Goal: Task Accomplishment & Management: Use online tool/utility

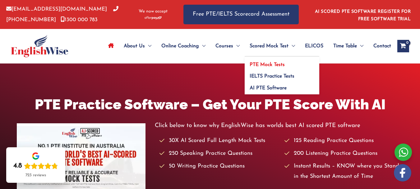
click at [278, 62] on link "PTE Mock Tests" at bounding box center [282, 63] width 75 height 12
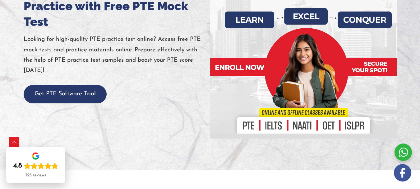
scroll to position [108, 0]
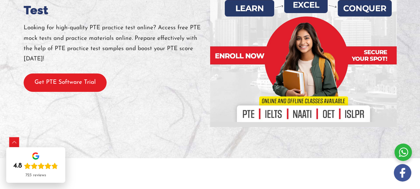
click at [87, 92] on button "Get PTE Software Trial" at bounding box center [65, 82] width 83 height 18
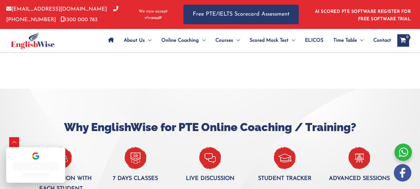
scroll to position [496, 0]
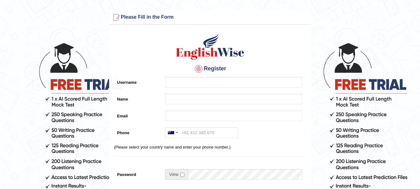
click at [182, 82] on input "Username" at bounding box center [233, 82] width 137 height 11
click at [179, 99] on div "Register Username Mashadrazzak Name Email Phone Australia +61 India (भारत) +91 …" at bounding box center [211, 158] width 202 height 260
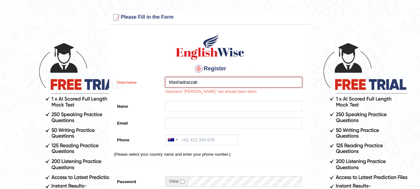
click at [205, 85] on input "Mashadrazzak" at bounding box center [233, 82] width 137 height 11
type input "M"
click at [205, 85] on input "Username" at bounding box center [233, 82] width 137 height 11
click at [193, 112] on div at bounding box center [232, 108] width 140 height 14
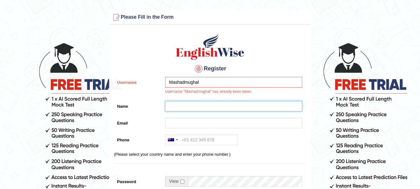
drag, startPoint x: 199, startPoint y: 108, endPoint x: 206, endPoint y: 110, distance: 6.3
click at [199, 108] on input "Name" at bounding box center [233, 106] width 137 height 11
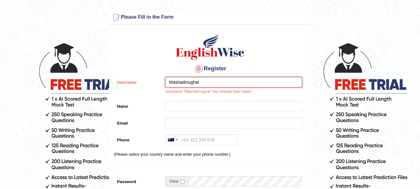
click at [219, 82] on input "Mashadmughal" at bounding box center [233, 82] width 137 height 11
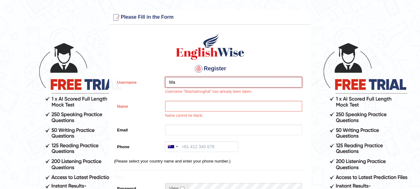
type input "M"
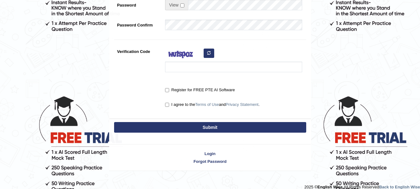
scroll to position [190, 0]
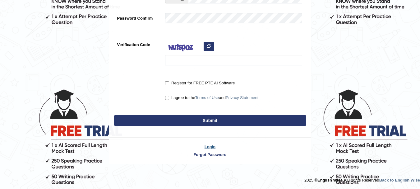
click at [211, 145] on link "Login" at bounding box center [211, 147] width 202 height 6
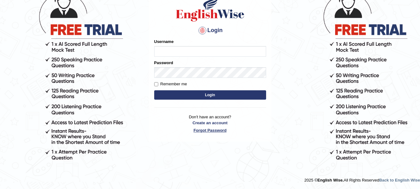
scroll to position [55, 0]
click at [199, 54] on input "Username" at bounding box center [210, 51] width 112 height 11
type input "m"
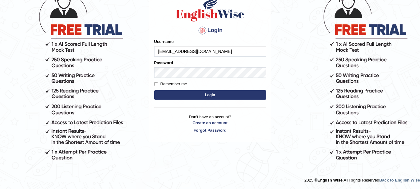
type input "[EMAIL_ADDRESS][DOMAIN_NAME]"
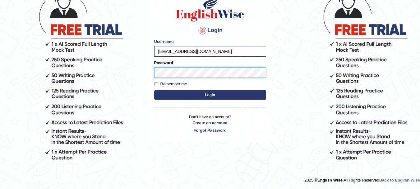
click at [154, 90] on button "Login" at bounding box center [210, 94] width 112 height 9
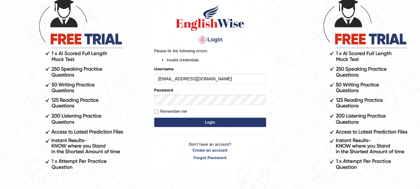
scroll to position [60, 0]
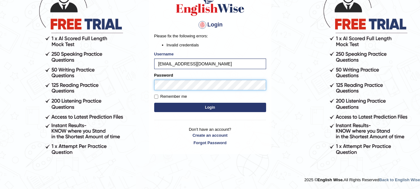
click at [154, 103] on button "Login" at bounding box center [210, 107] width 112 height 9
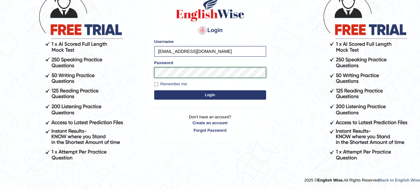
scroll to position [55, 0]
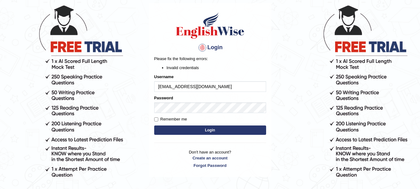
scroll to position [60, 0]
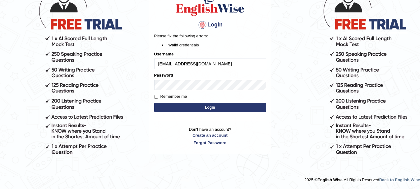
click at [219, 135] on link "Create an account" at bounding box center [210, 135] width 112 height 6
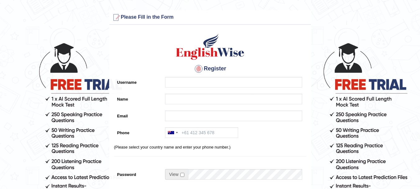
click at [234, 79] on input "Username" at bounding box center [233, 82] width 137 height 11
type input "Mashadmughal"
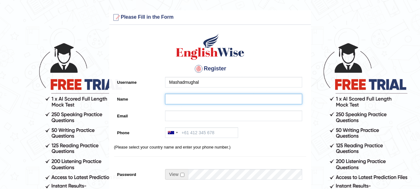
click at [195, 97] on input "Name" at bounding box center [233, 99] width 137 height 11
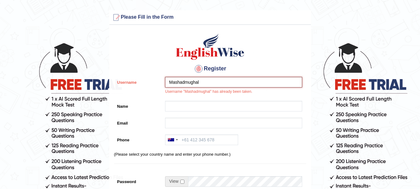
drag, startPoint x: 218, startPoint y: 82, endPoint x: 153, endPoint y: 80, distance: 65.7
click at [153, 80] on div "Username Mashadmughal Username "Mashadmughal" has already been taken." at bounding box center [210, 87] width 192 height 21
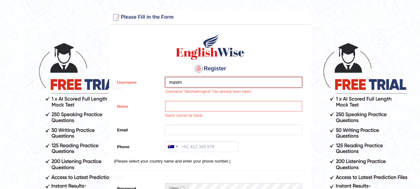
type input "masim"
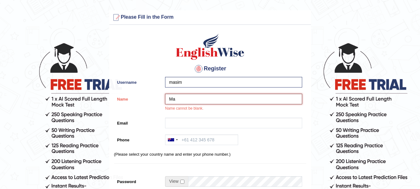
type input "M"
type input "[PERSON_NAME]"
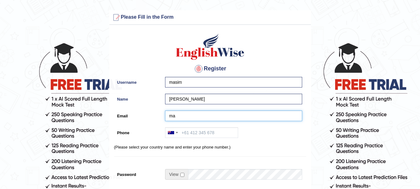
type input "mashadmughal@gmail.com"
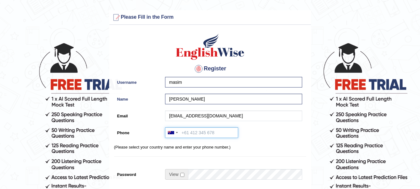
type input "+923333895968"
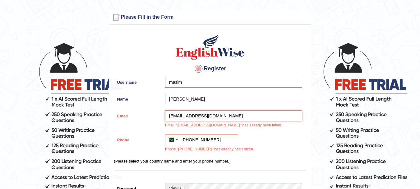
drag, startPoint x: 222, startPoint y: 115, endPoint x: 156, endPoint y: 113, distance: 65.4
click at [156, 113] on div "Email mashadmughal@gmail.com Email "mashadmughal@gmail.com" has already been ta…" at bounding box center [210, 120] width 192 height 21
type input "mashadrazzak@gmail.com"
click at [224, 141] on input "+923333895968" at bounding box center [201, 139] width 73 height 11
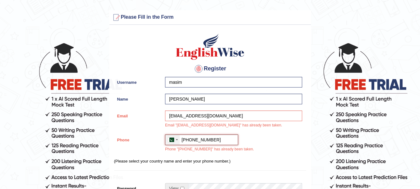
drag, startPoint x: 224, startPoint y: 141, endPoint x: 169, endPoint y: 140, distance: 54.8
click at [169, 140] on div "Australia +61 India (भारत) +91 New Zealand +64 United States +1 Canada +1 Unite…" at bounding box center [201, 139] width 73 height 11
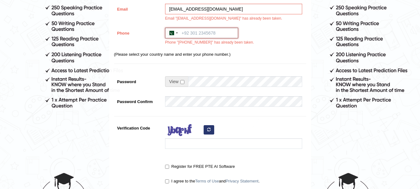
scroll to position [100, 0]
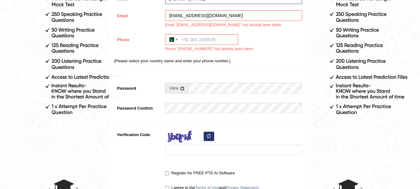
click at [183, 89] on input "checkbox" at bounding box center [182, 88] width 4 height 4
checkbox input "true"
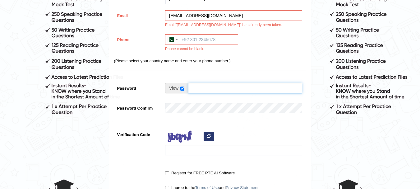
click at [203, 86] on input "Password" at bounding box center [245, 88] width 114 height 11
click at [229, 90] on input "Password" at bounding box center [245, 88] width 114 height 11
type input "masimabroad69"
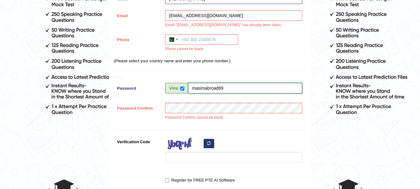
drag, startPoint x: 238, startPoint y: 86, endPoint x: 173, endPoint y: 82, distance: 65.2
click at [173, 82] on div "Register Username masim Name Mashad Razzak Email mashadrazzak@gmail.com Email "…" at bounding box center [211, 68] width 202 height 281
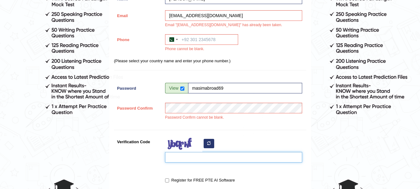
click at [237, 154] on input "Verification Code" at bounding box center [233, 157] width 137 height 11
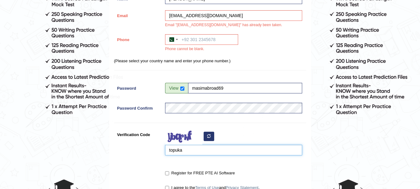
scroll to position [190, 0]
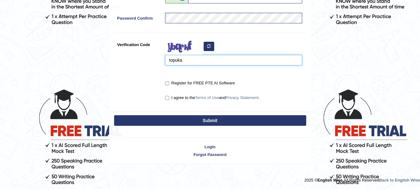
type input "topuka"
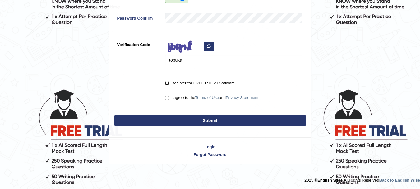
click at [167, 81] on input "Register for FREE PTE AI Software" at bounding box center [167, 83] width 4 height 4
checkbox input "true"
click at [166, 100] on input "I agree to the Terms of Use and Privacy Statement ." at bounding box center [167, 98] width 4 height 4
checkbox input "true"
click at [181, 120] on button "Submit" at bounding box center [210, 120] width 192 height 11
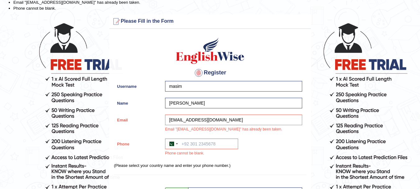
scroll to position [35, 0]
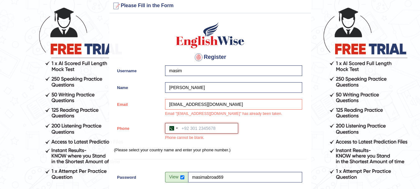
click at [211, 128] on input "Phone" at bounding box center [201, 128] width 73 height 11
type input "+923333895968"
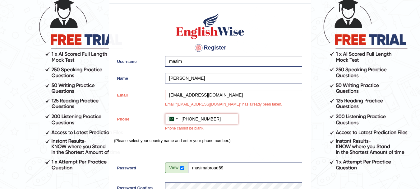
scroll to position [214, 0]
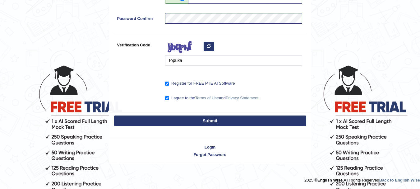
click at [201, 123] on button "Submit" at bounding box center [210, 120] width 192 height 11
click at [215, 147] on link "Login" at bounding box center [211, 147] width 202 height 6
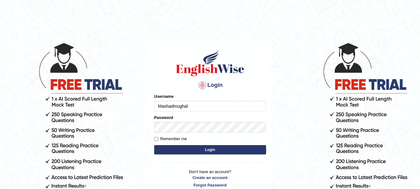
type input "Mashadmughal"
click at [178, 137] on label "Remember me" at bounding box center [170, 139] width 33 height 6
click at [158, 137] on input "Remember me" at bounding box center [156, 139] width 4 height 4
checkbox input "true"
click at [194, 147] on button "Login" at bounding box center [210, 149] width 112 height 9
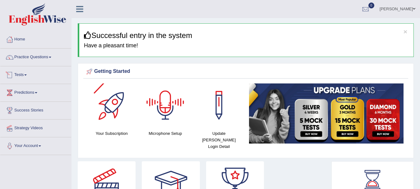
click at [30, 73] on link "Tests" at bounding box center [35, 74] width 71 height 16
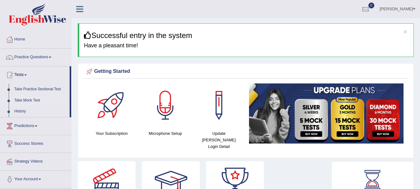
click at [40, 100] on link "Take Mock Test" at bounding box center [41, 100] width 58 height 11
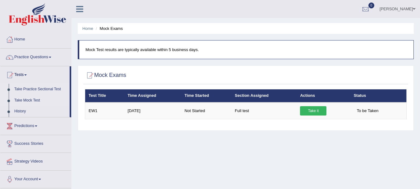
click at [46, 88] on link "Take Practice Sectional Test" at bounding box center [41, 89] width 58 height 11
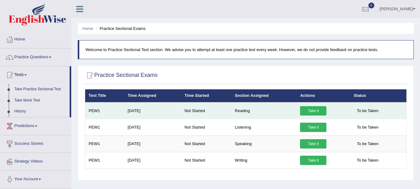
click at [313, 108] on link "Take it" at bounding box center [313, 110] width 26 height 9
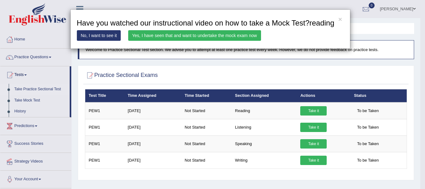
click at [156, 34] on link "Yes, I have seen that and want to undertake the mock exam now" at bounding box center [194, 35] width 133 height 11
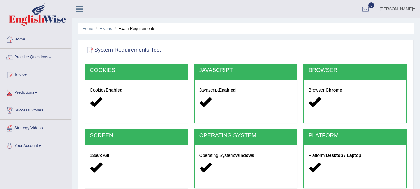
scroll to position [138, 0]
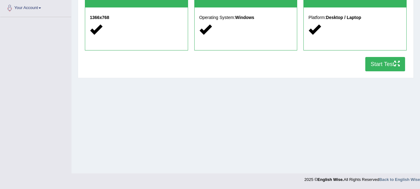
click at [370, 65] on button "Start Test" at bounding box center [386, 64] width 40 height 14
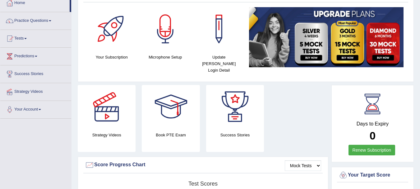
scroll to position [33, 0]
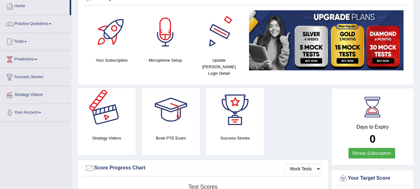
click at [45, 114] on link "Your Account" at bounding box center [35, 112] width 71 height 16
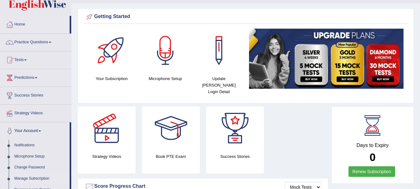
scroll to position [0, 0]
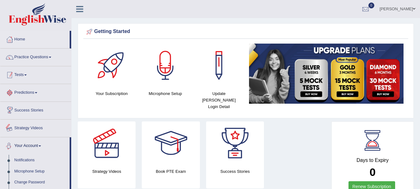
click at [30, 74] on link "Tests" at bounding box center [35, 74] width 71 height 16
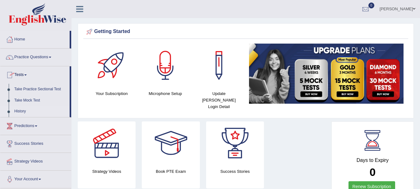
click at [23, 111] on link "History" at bounding box center [41, 111] width 58 height 11
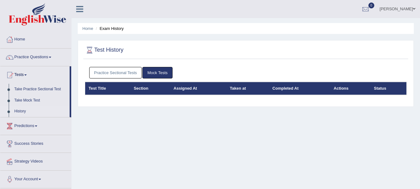
click at [128, 69] on link "Practice Sectional Tests" at bounding box center [115, 73] width 53 height 12
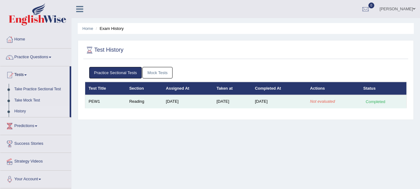
click at [327, 99] on em "Not evaluated" at bounding box center [322, 101] width 25 height 5
click at [350, 102] on td "Not evaluated" at bounding box center [333, 101] width 53 height 13
click at [368, 100] on div "Completed" at bounding box center [376, 101] width 24 height 7
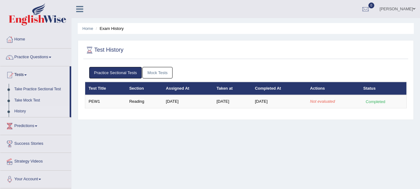
click at [213, 116] on div "Practice Sectional Tests Mock Tests Test Title Section Assigned At Taken at Com…" at bounding box center [245, 90] width 325 height 53
click at [31, 72] on link "Tests" at bounding box center [34, 74] width 69 height 16
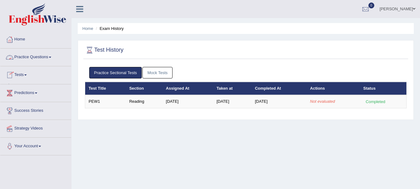
click at [31, 72] on link "Tests" at bounding box center [35, 74] width 71 height 16
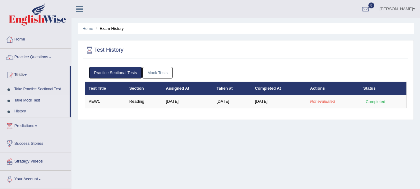
click at [33, 98] on link "Take Mock Test" at bounding box center [41, 100] width 58 height 11
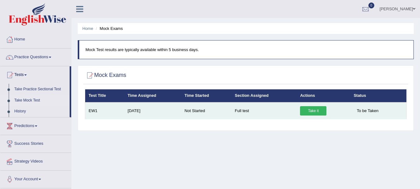
click at [316, 111] on link "Take it" at bounding box center [313, 110] width 26 height 9
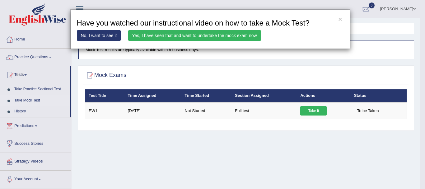
click at [218, 36] on link "Yes, I have seen that and want to undertake the mock exam now" at bounding box center [194, 35] width 133 height 11
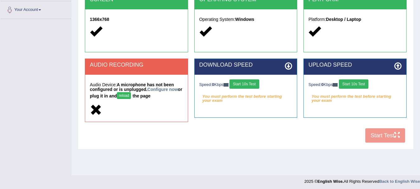
scroll to position [138, 0]
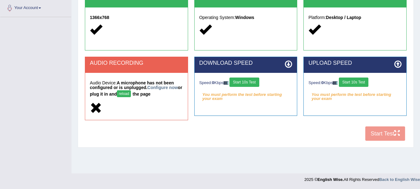
click at [386, 133] on div "COOKIES Cookies Enabled JAVASCRIPT Javascript Enabled BROWSER Browser: Chrome S…" at bounding box center [245, 35] width 325 height 218
click at [131, 93] on button "reload" at bounding box center [124, 93] width 14 height 7
click at [252, 82] on button "Start 10s Test" at bounding box center [245, 81] width 30 height 9
click at [349, 82] on button "Start 10s Test" at bounding box center [354, 81] width 30 height 9
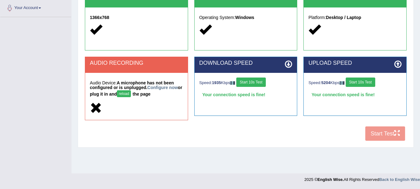
scroll to position [0, 0]
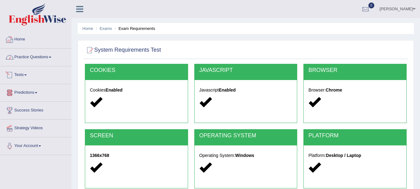
click at [19, 40] on link "Home" at bounding box center [35, 39] width 71 height 16
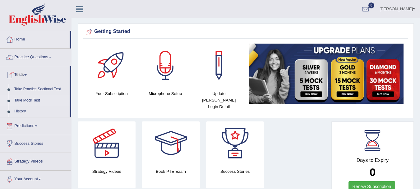
click at [33, 99] on link "Take Mock Test" at bounding box center [41, 100] width 58 height 11
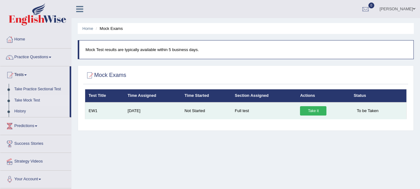
click at [316, 109] on link "Take it" at bounding box center [313, 110] width 26 height 9
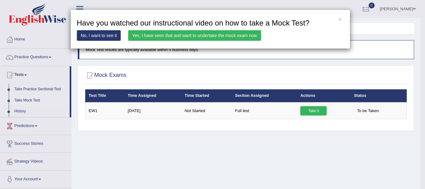
click at [199, 35] on link "Yes, I have seen that and want to undertake the mock exam now" at bounding box center [194, 35] width 133 height 11
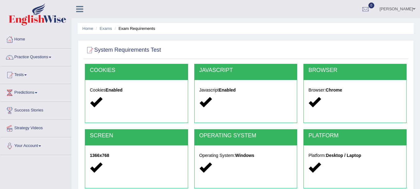
scroll to position [138, 0]
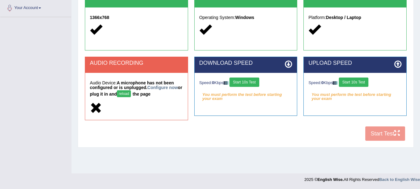
click at [131, 93] on button "reload" at bounding box center [124, 93] width 14 height 7
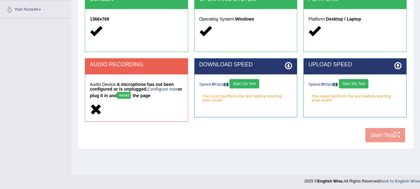
click at [255, 86] on button "Start 10s Test" at bounding box center [245, 83] width 30 height 9
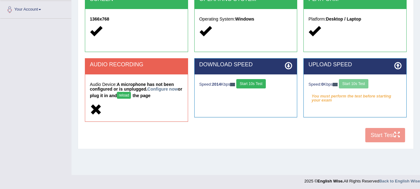
click at [355, 84] on div "Speed: 0 Kbps Start 10s Test" at bounding box center [355, 84] width 93 height 11
click at [352, 83] on button "Start 10s Test" at bounding box center [354, 83] width 30 height 9
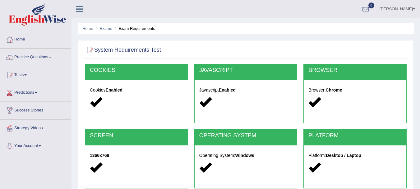
scroll to position [138, 0]
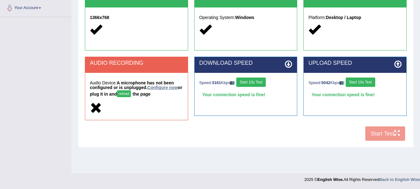
click at [157, 86] on link "Configure now" at bounding box center [162, 87] width 30 height 5
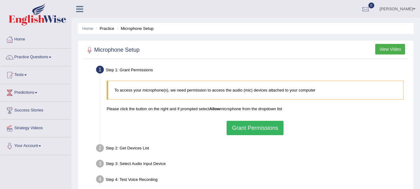
click at [261, 127] on button "Grant Permissions" at bounding box center [255, 128] width 57 height 14
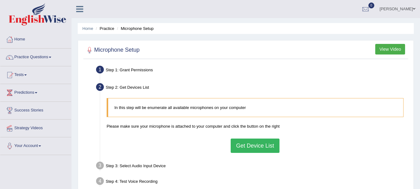
click at [259, 142] on button "Get Device List" at bounding box center [255, 145] width 49 height 14
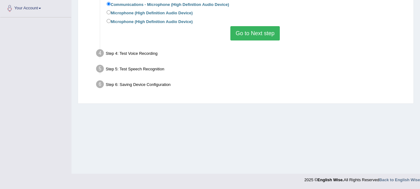
scroll to position [138, 0]
click at [258, 35] on button "Go to Next step" at bounding box center [255, 33] width 49 height 14
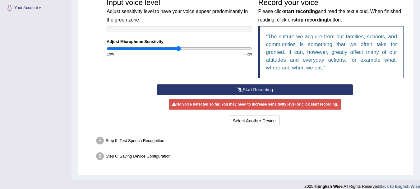
click at [257, 86] on button "Start Recording" at bounding box center [255, 89] width 196 height 11
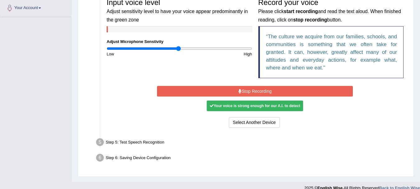
click at [263, 103] on div "Your voice is strong enough for our A.I. to detect" at bounding box center [255, 105] width 96 height 11
click at [177, 136] on ul "Step 1: Grant Permissions To access your microphone(s), we need permission to a…" at bounding box center [246, 45] width 322 height 239
click at [178, 141] on div "Step 5: Test Speech Recognition" at bounding box center [252, 143] width 318 height 14
click at [148, 142] on div "Step 5: Test Speech Recognition" at bounding box center [252, 143] width 318 height 14
click at [250, 91] on button "Stop Recording" at bounding box center [255, 91] width 196 height 11
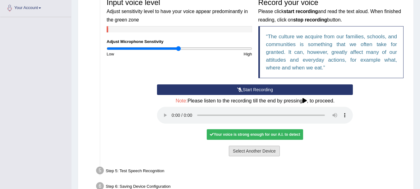
click at [260, 152] on button "Select Another Device" at bounding box center [254, 151] width 51 height 11
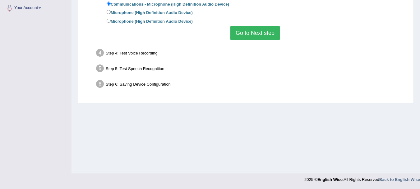
click at [145, 53] on div "Step 4: Test Voice Recording" at bounding box center [252, 54] width 318 height 14
click at [260, 30] on button "Go to Next step" at bounding box center [255, 33] width 49 height 14
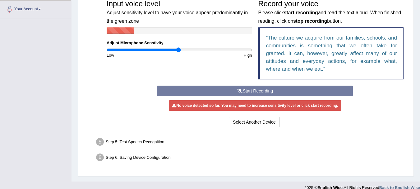
scroll to position [145, 0]
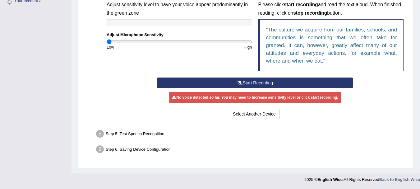
drag, startPoint x: 176, startPoint y: 42, endPoint x: 105, endPoint y: 44, distance: 71.3
click at [107, 44] on input "range" at bounding box center [180, 41] width 146 height 5
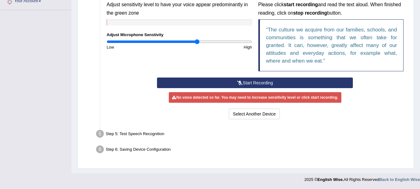
click at [198, 44] on input "range" at bounding box center [180, 41] width 146 height 5
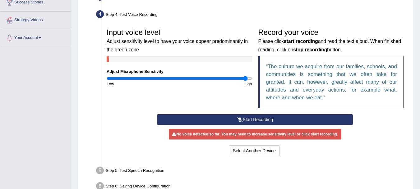
drag, startPoint x: 198, startPoint y: 78, endPoint x: 246, endPoint y: 79, distance: 48.5
type input "1.94"
click at [246, 79] on input "range" at bounding box center [180, 78] width 146 height 5
click at [266, 136] on div "No voice detected so far. You may need to increase sensitivity level or click s…" at bounding box center [255, 134] width 172 height 11
click at [272, 119] on button "Start Recording" at bounding box center [255, 119] width 196 height 11
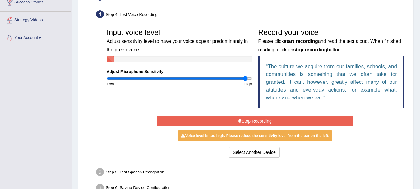
click at [280, 122] on button "Stop Recording" at bounding box center [255, 121] width 196 height 11
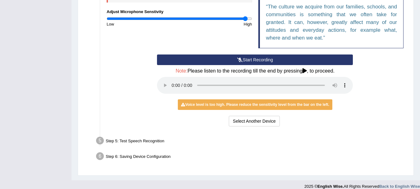
scroll to position [175, 0]
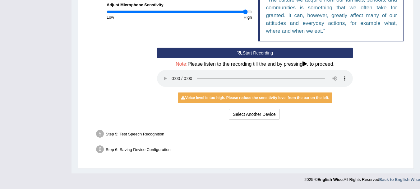
click at [325, 63] on h4 "Note: Please listen to the recording till the end by pressing , to proceed." at bounding box center [255, 64] width 196 height 6
click at [304, 65] on icon at bounding box center [305, 63] width 4 height 5
click at [306, 62] on icon at bounding box center [305, 63] width 4 height 5
click at [230, 65] on h4 "Note: Please listen to the recording till the end by pressing , to proceed." at bounding box center [255, 64] width 196 height 6
click at [228, 98] on div "Voice level is too high. Please reduce the sensitivity level from the bar on th…" at bounding box center [255, 97] width 155 height 11
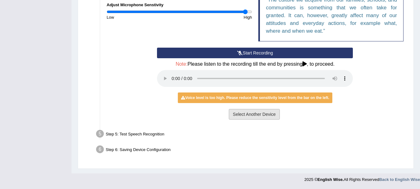
click at [260, 113] on button "Select Another Device" at bounding box center [254, 114] width 51 height 11
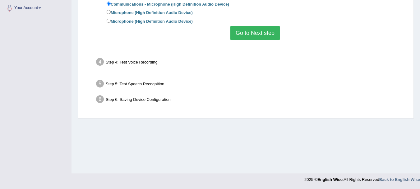
scroll to position [138, 0]
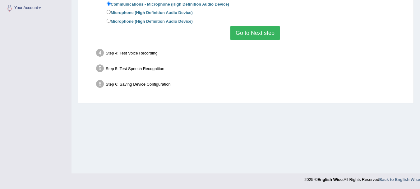
click at [142, 53] on div "Step 4: Test Voice Recording" at bounding box center [252, 54] width 318 height 14
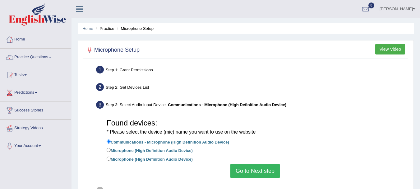
click at [172, 148] on label "Microphone (High Definition Audio Device)" at bounding box center [150, 150] width 86 height 7
click at [111, 148] on input "Microphone (High Definition Audio Device)" at bounding box center [109, 150] width 4 height 4
radio input "true"
click at [256, 166] on button "Go to Next step" at bounding box center [255, 171] width 49 height 14
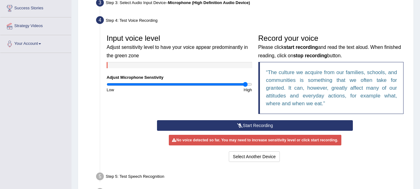
scroll to position [101, 0]
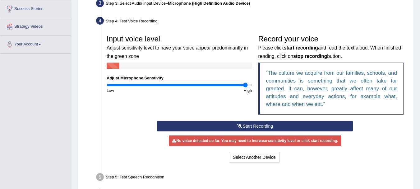
click at [292, 126] on button "Start Recording" at bounding box center [255, 126] width 196 height 11
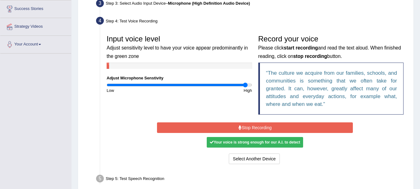
click at [259, 128] on button "Stop Recording" at bounding box center [255, 127] width 196 height 11
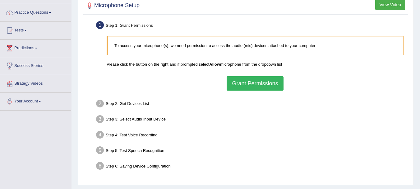
click at [137, 103] on div "Step 2: Get Devices List" at bounding box center [252, 105] width 318 height 14
click at [232, 83] on button "Grant Permissions" at bounding box center [255, 83] width 57 height 14
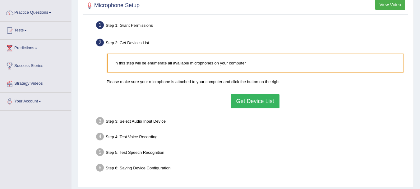
click at [253, 102] on button "Get Device List" at bounding box center [255, 101] width 49 height 14
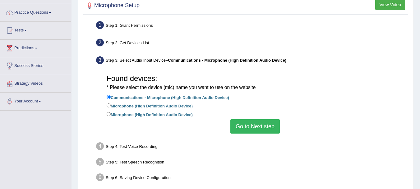
click at [259, 127] on button "Go to Next step" at bounding box center [255, 126] width 49 height 14
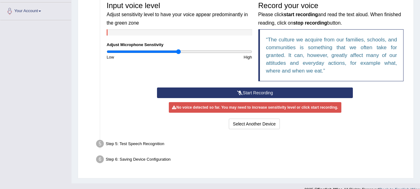
scroll to position [133, 0]
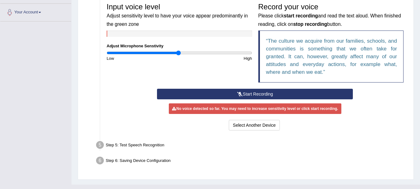
click at [300, 93] on button "Start Recording" at bounding box center [255, 94] width 196 height 11
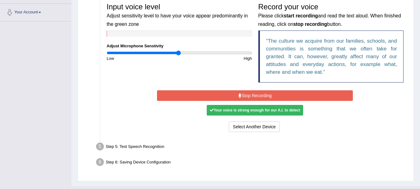
click at [279, 94] on button "Stop Recording" at bounding box center [255, 95] width 196 height 11
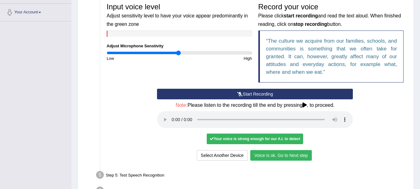
click at [296, 157] on button "Voice is ok. Go to Next step" at bounding box center [281, 155] width 62 height 11
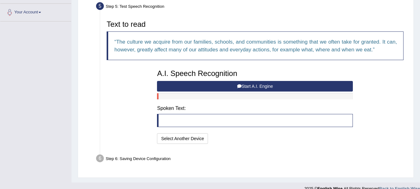
click at [267, 87] on button "Start A.I. Engine" at bounding box center [255, 86] width 196 height 11
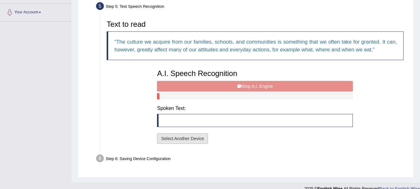
click at [204, 139] on button "Select Another Device" at bounding box center [182, 138] width 51 height 11
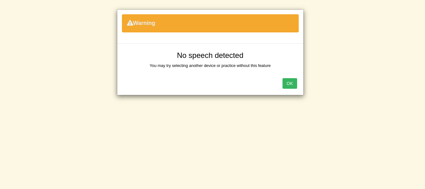
click at [292, 84] on button "OK" at bounding box center [289, 83] width 14 height 11
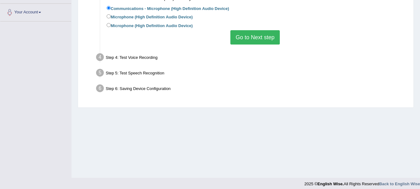
click at [249, 42] on button "Go to Next step" at bounding box center [255, 37] width 49 height 14
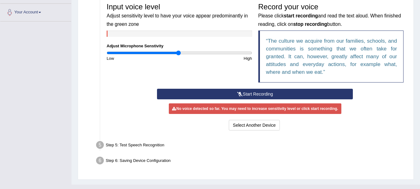
click at [267, 95] on button "Start Recording" at bounding box center [255, 94] width 196 height 11
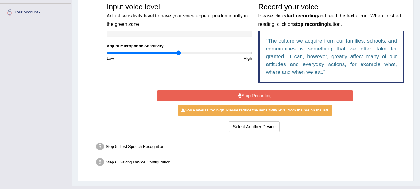
click at [263, 91] on button "Stop Recording" at bounding box center [255, 95] width 196 height 11
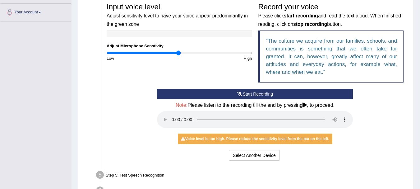
click at [378, 123] on div "Start Recording Stop Recording Note: Please listen to the recording till the en…" at bounding box center [255, 125] width 303 height 73
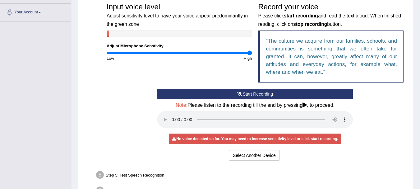
drag, startPoint x: 178, startPoint y: 53, endPoint x: 259, endPoint y: 50, distance: 80.9
type input "2"
click at [252, 50] on input "range" at bounding box center [180, 52] width 146 height 5
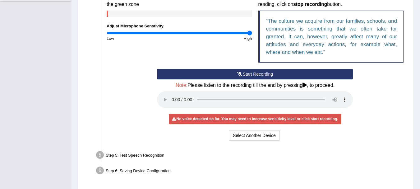
scroll to position [152, 0]
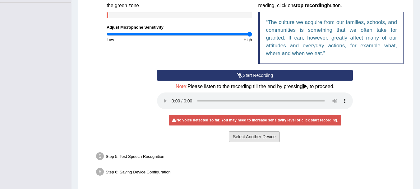
click at [268, 136] on button "Select Another Device" at bounding box center [254, 136] width 51 height 11
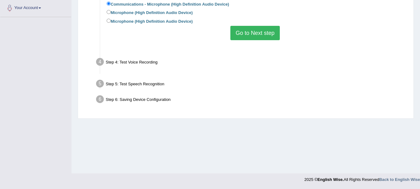
scroll to position [138, 0]
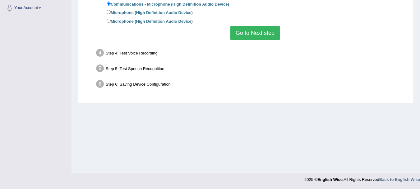
click at [141, 54] on div "Step 4: Test Voice Recording" at bounding box center [252, 54] width 318 height 14
click at [167, 12] on label "Microphone (High Definition Audio Device)" at bounding box center [150, 12] width 86 height 7
click at [111, 12] on input "Microphone (High Definition Audio Device)" at bounding box center [109, 12] width 4 height 4
radio input "true"
click at [251, 36] on button "Go to Next step" at bounding box center [255, 33] width 49 height 14
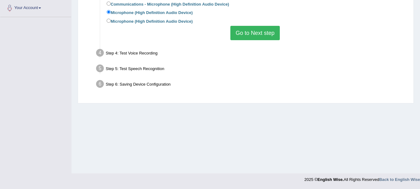
click at [255, 33] on button "Go to Next step" at bounding box center [255, 33] width 49 height 14
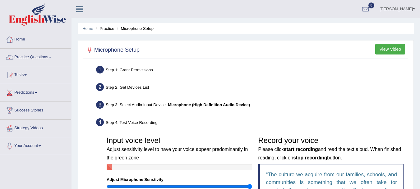
scroll to position [145, 0]
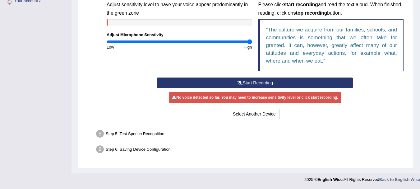
click at [257, 81] on button "Start Recording" at bounding box center [255, 82] width 196 height 11
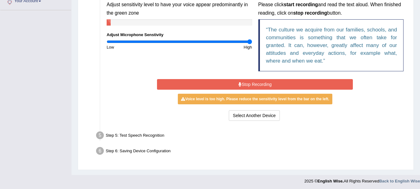
click at [293, 80] on button "Stop Recording" at bounding box center [255, 84] width 196 height 11
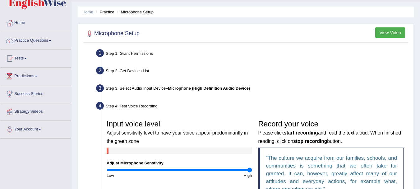
scroll to position [14, 0]
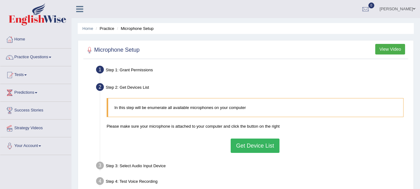
click at [253, 145] on button "Get Device List" at bounding box center [255, 145] width 49 height 14
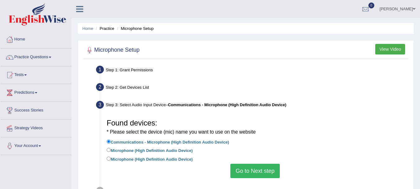
scroll to position [138, 0]
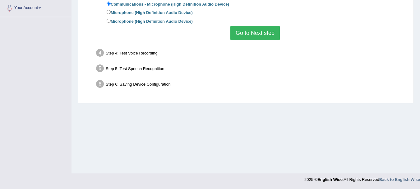
click at [255, 35] on button "Go to Next step" at bounding box center [255, 33] width 49 height 14
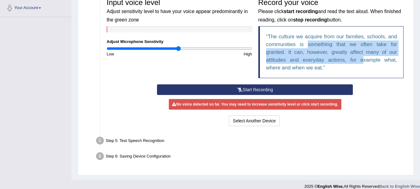
drag, startPoint x: 308, startPoint y: 45, endPoint x: 363, endPoint y: 58, distance: 56.0
click at [363, 58] on q "The culture we acquire from our families, schools, and communities is something…" at bounding box center [331, 52] width 131 height 37
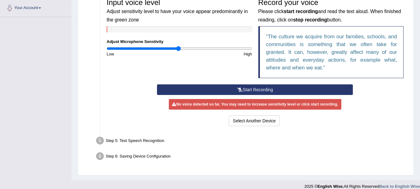
click at [358, 78] on div "Record your voice Please click start recording and read the text aloud. When fi…" at bounding box center [331, 39] width 152 height 89
click at [275, 104] on div "No voice detected so far. You may need to increase sensitivity level or click s…" at bounding box center [255, 104] width 172 height 11
click at [151, 145] on div "Step 5: Test Speech Recognition" at bounding box center [252, 142] width 318 height 14
click at [156, 141] on div "Step 5: Test Speech Recognition" at bounding box center [252, 142] width 318 height 14
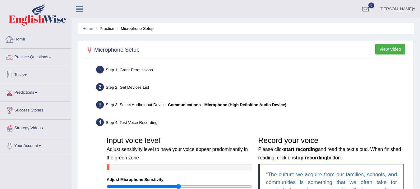
click at [50, 17] on img at bounding box center [38, 14] width 58 height 22
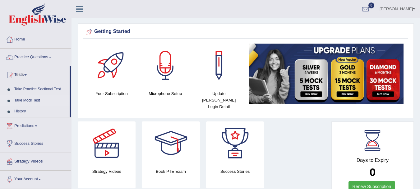
click at [30, 100] on link "Take Mock Test" at bounding box center [41, 100] width 58 height 11
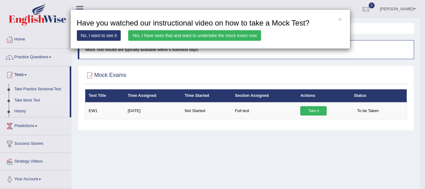
click at [198, 34] on link "Yes, I have seen that and want to undertake the mock exam now" at bounding box center [194, 35] width 133 height 11
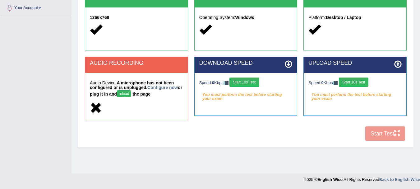
click at [372, 130] on div "COOKIES Cookies Enabled JAVASCRIPT Javascript Enabled BROWSER Browser: Chrome S…" at bounding box center [245, 35] width 325 height 218
click at [132, 87] on strong "A microphone has not been configured or is unplugged. Configure now or plug it …" at bounding box center [136, 88] width 92 height 16
click at [129, 94] on button "reload" at bounding box center [124, 93] width 14 height 7
click at [253, 82] on button "Start 10s Test" at bounding box center [245, 81] width 30 height 9
click at [352, 85] on button "Start 10s Test" at bounding box center [354, 81] width 30 height 9
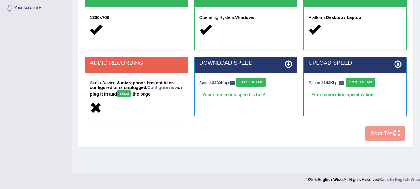
click at [131, 93] on button "reload" at bounding box center [124, 93] width 14 height 7
click at [359, 79] on button "Start 10s Test" at bounding box center [354, 81] width 30 height 9
click at [164, 86] on link "Configure now" at bounding box center [162, 87] width 30 height 5
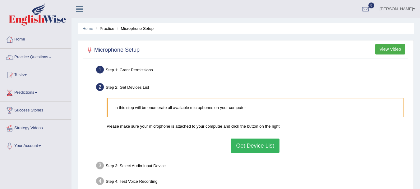
click at [258, 143] on button "Get Device List" at bounding box center [255, 145] width 49 height 14
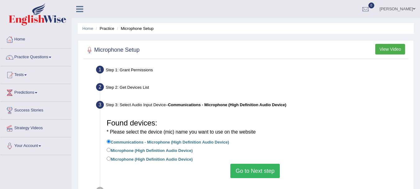
scroll to position [138, 0]
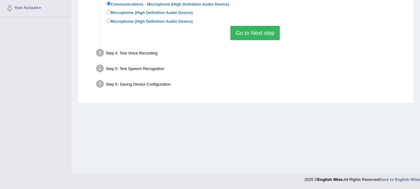
click at [264, 31] on button "Go to Next step" at bounding box center [255, 33] width 49 height 14
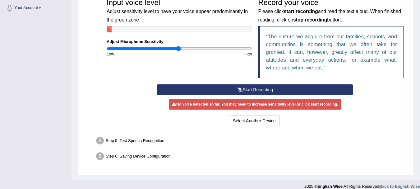
click at [269, 87] on button "Start Recording" at bounding box center [255, 89] width 196 height 11
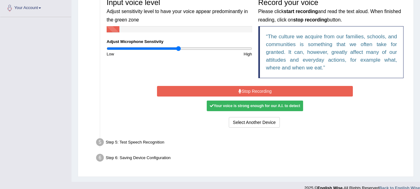
click at [292, 94] on button "Stop Recording" at bounding box center [255, 91] width 196 height 11
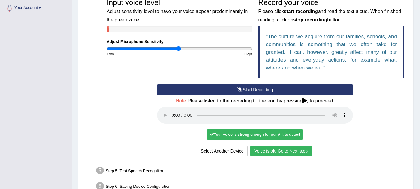
click at [293, 149] on button "Voice is ok. Go to Next step" at bounding box center [281, 151] width 62 height 11
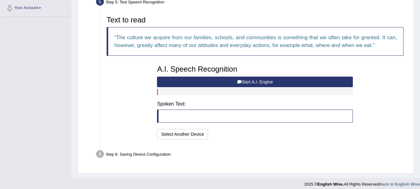
click at [259, 82] on button "Start A.I. Engine" at bounding box center [255, 82] width 196 height 11
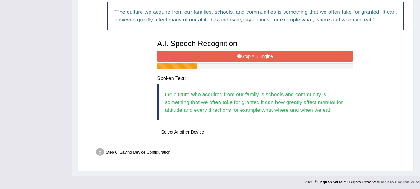
scroll to position [165, 0]
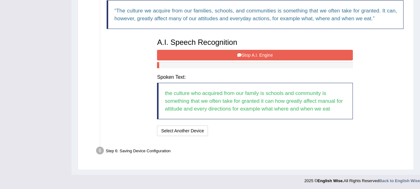
click at [287, 56] on button "Stop A.I. Engine" at bounding box center [255, 55] width 196 height 11
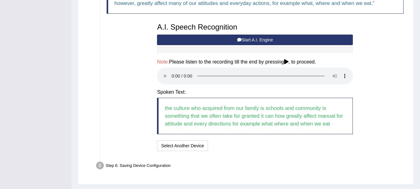
scroll to position [191, 0]
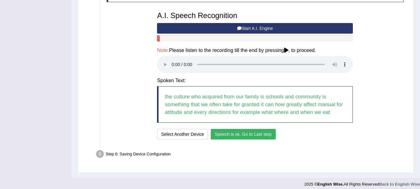
click at [249, 133] on button "Speech is ok. Go to Last step" at bounding box center [243, 134] width 65 height 11
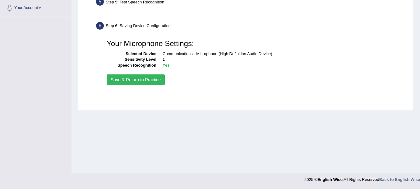
scroll to position [138, 0]
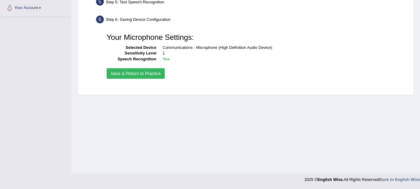
click at [152, 75] on button "Save & Return to Practice" at bounding box center [136, 73] width 58 height 11
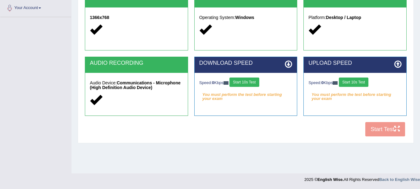
click at [389, 128] on div "COOKIES Cookies Enabled JAVASCRIPT Javascript Enabled BROWSER Browser: Chrome S…" at bounding box center [245, 33] width 325 height 214
click at [256, 82] on button "Start 10s Test" at bounding box center [245, 81] width 30 height 9
click at [356, 82] on button "Start 10s Test" at bounding box center [354, 81] width 30 height 9
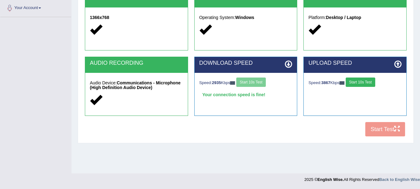
click at [371, 80] on button "Start 10s Test" at bounding box center [361, 81] width 30 height 9
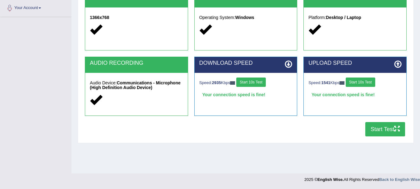
click at [377, 130] on button "Start Test" at bounding box center [386, 129] width 40 height 14
